Goal: Participate in discussion: Engage in conversation with other users on a specific topic

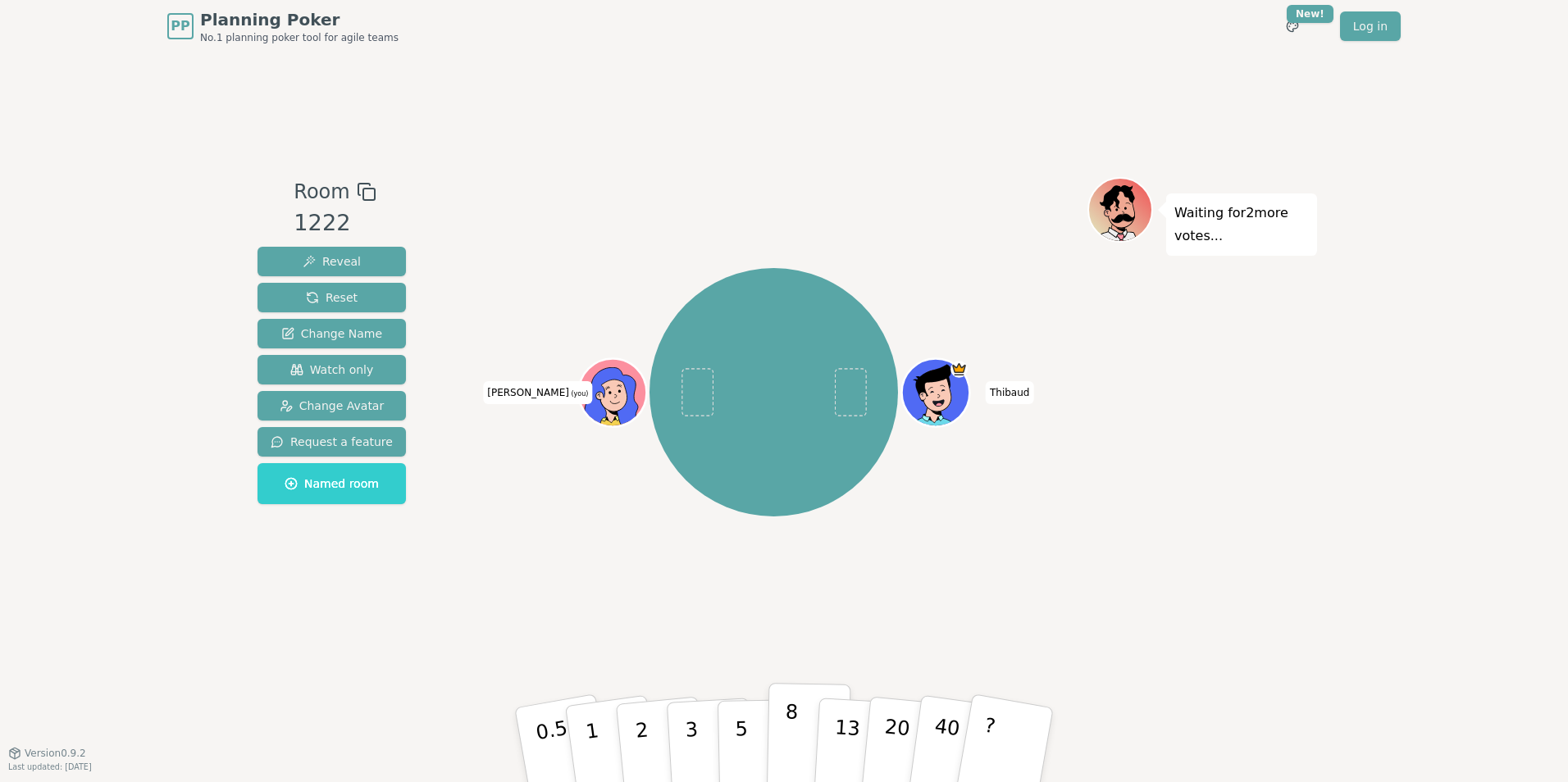
drag, startPoint x: 784, startPoint y: 715, endPoint x: 776, endPoint y: 723, distance: 11.3
click at [784, 715] on button "8" at bounding box center [809, 745] width 84 height 124
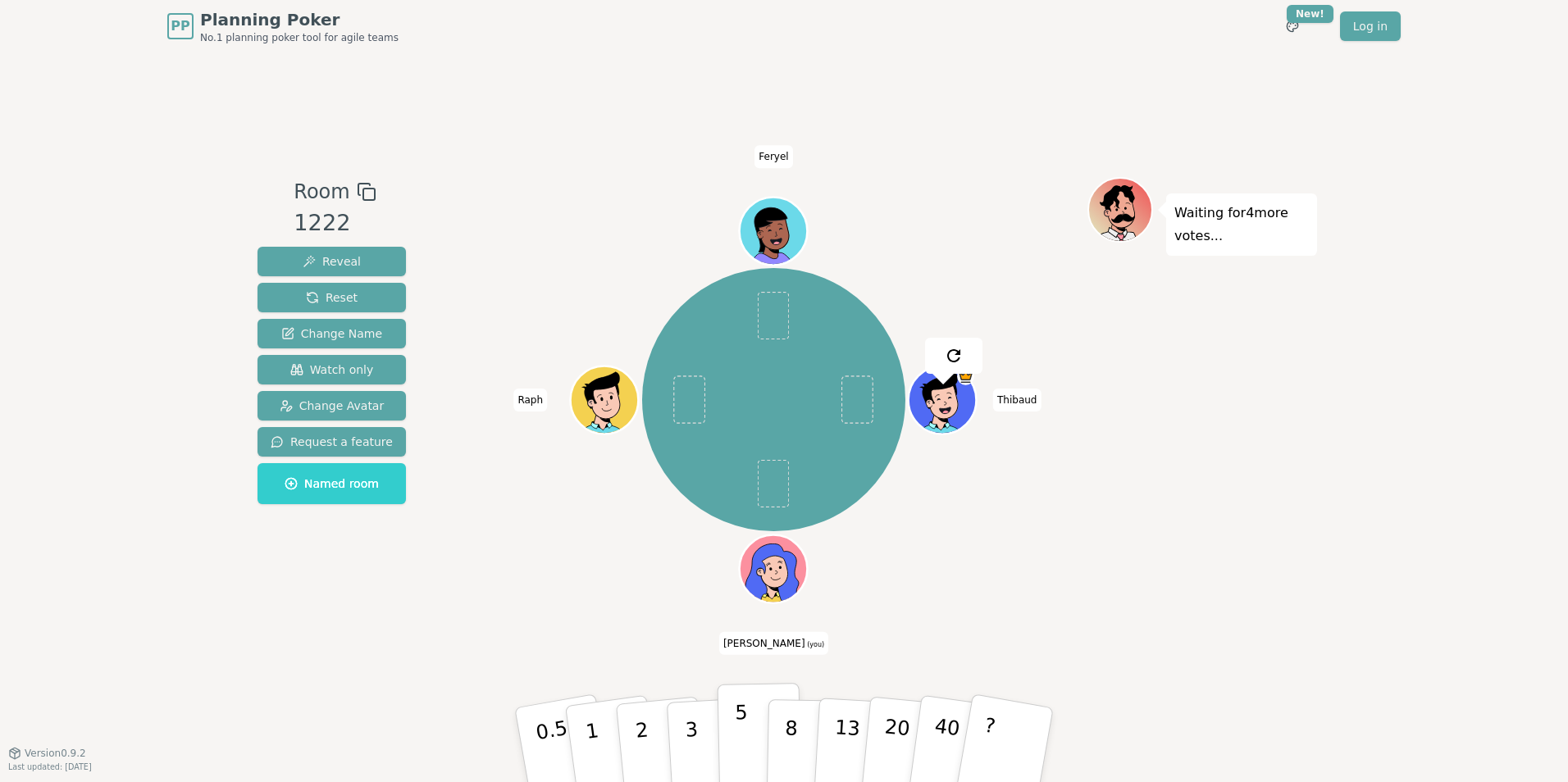
click at [745, 747] on p "5" at bounding box center [741, 745] width 14 height 89
click at [753, 728] on button "5" at bounding box center [759, 745] width 84 height 124
